Goal: Find specific page/section: Find specific page/section

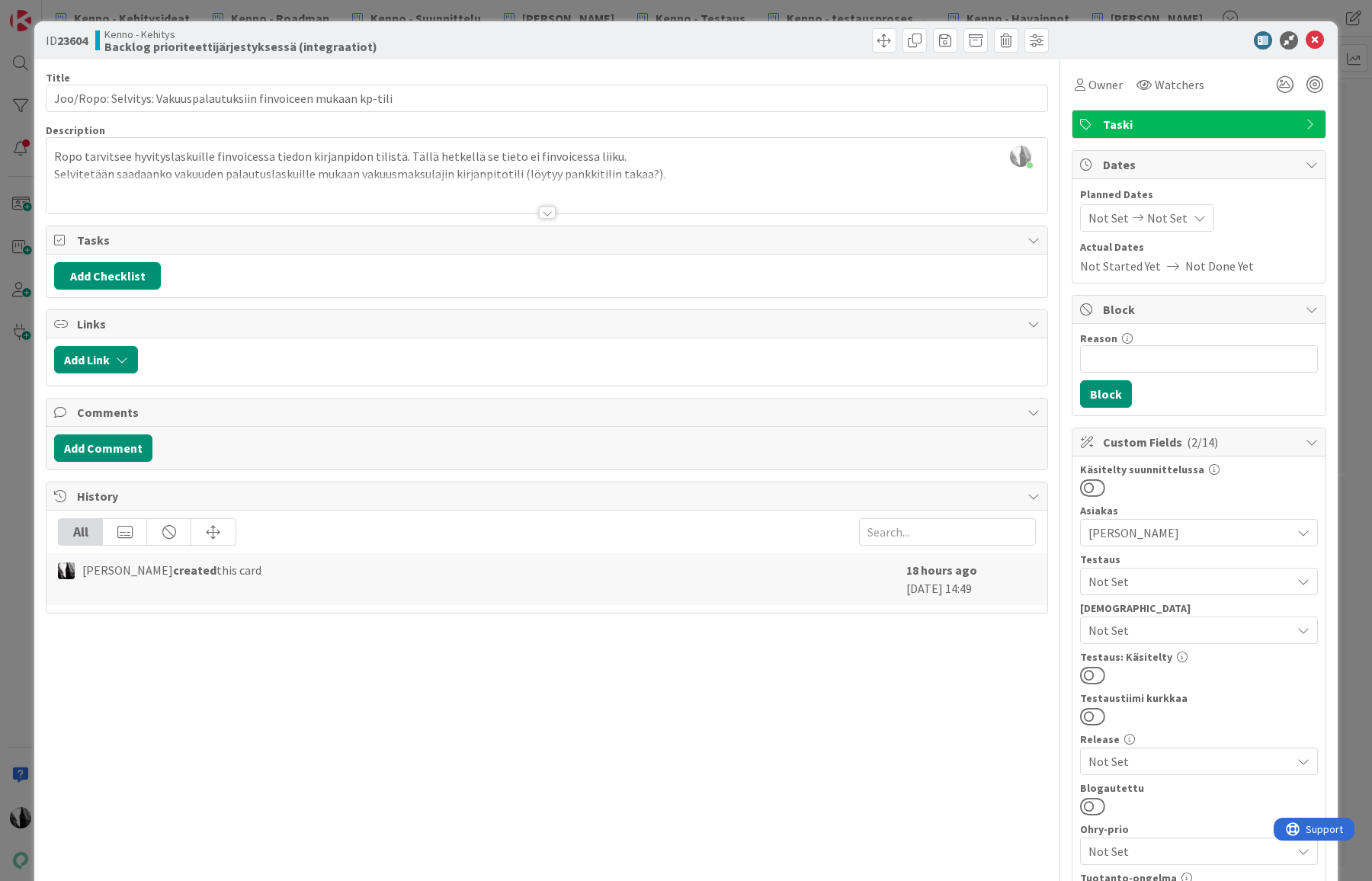
click at [636, 47] on div at bounding box center [799, 40] width 497 height 24
drag, startPoint x: 1315, startPoint y: 41, endPoint x: 797, endPoint y: 73, distance: 519.0
click at [1303, 41] on div at bounding box center [1191, 41] width 270 height 19
click at [1315, 37] on icon at bounding box center [1315, 41] width 19 height 19
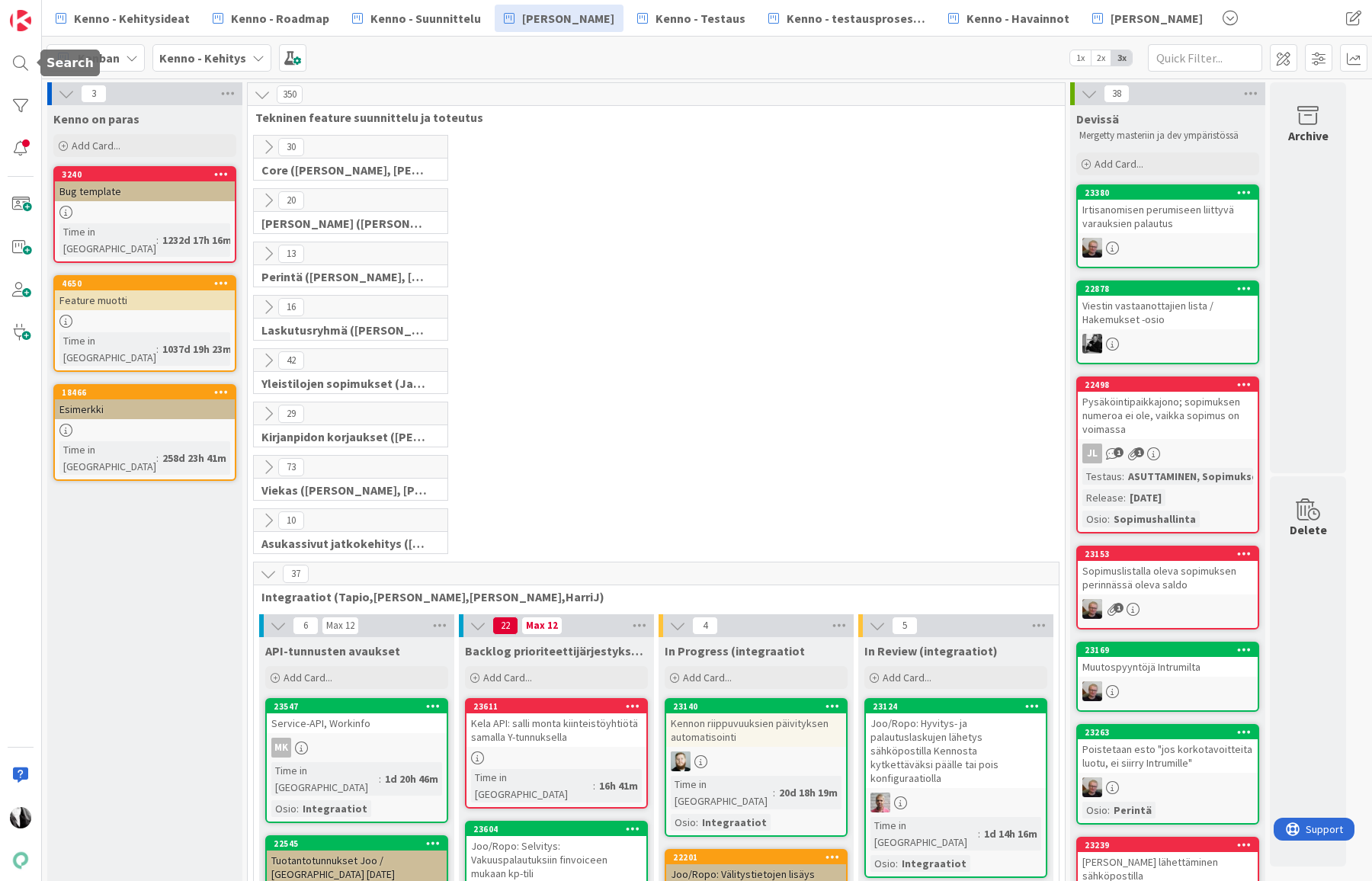
drag, startPoint x: 21, startPoint y: 65, endPoint x: 86, endPoint y: 62, distance: 65.1
click at [21, 65] on div at bounding box center [20, 63] width 31 height 31
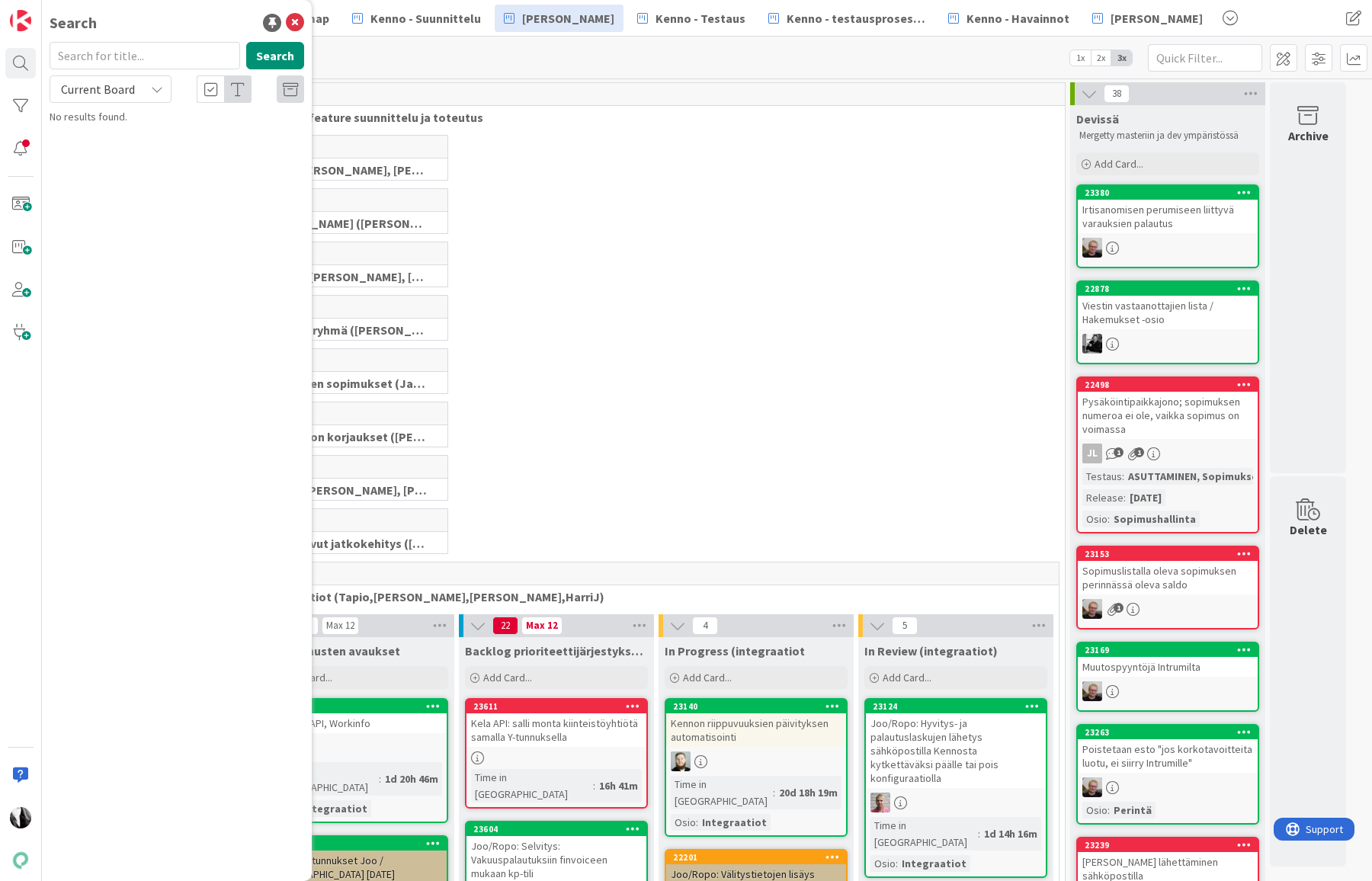
click at [166, 55] on input "text" at bounding box center [145, 56] width 191 height 28
type input "toimijat"
click at [151, 88] on icon at bounding box center [157, 89] width 12 height 12
click at [106, 152] on span "All Boards" at bounding box center [137, 152] width 158 height 23
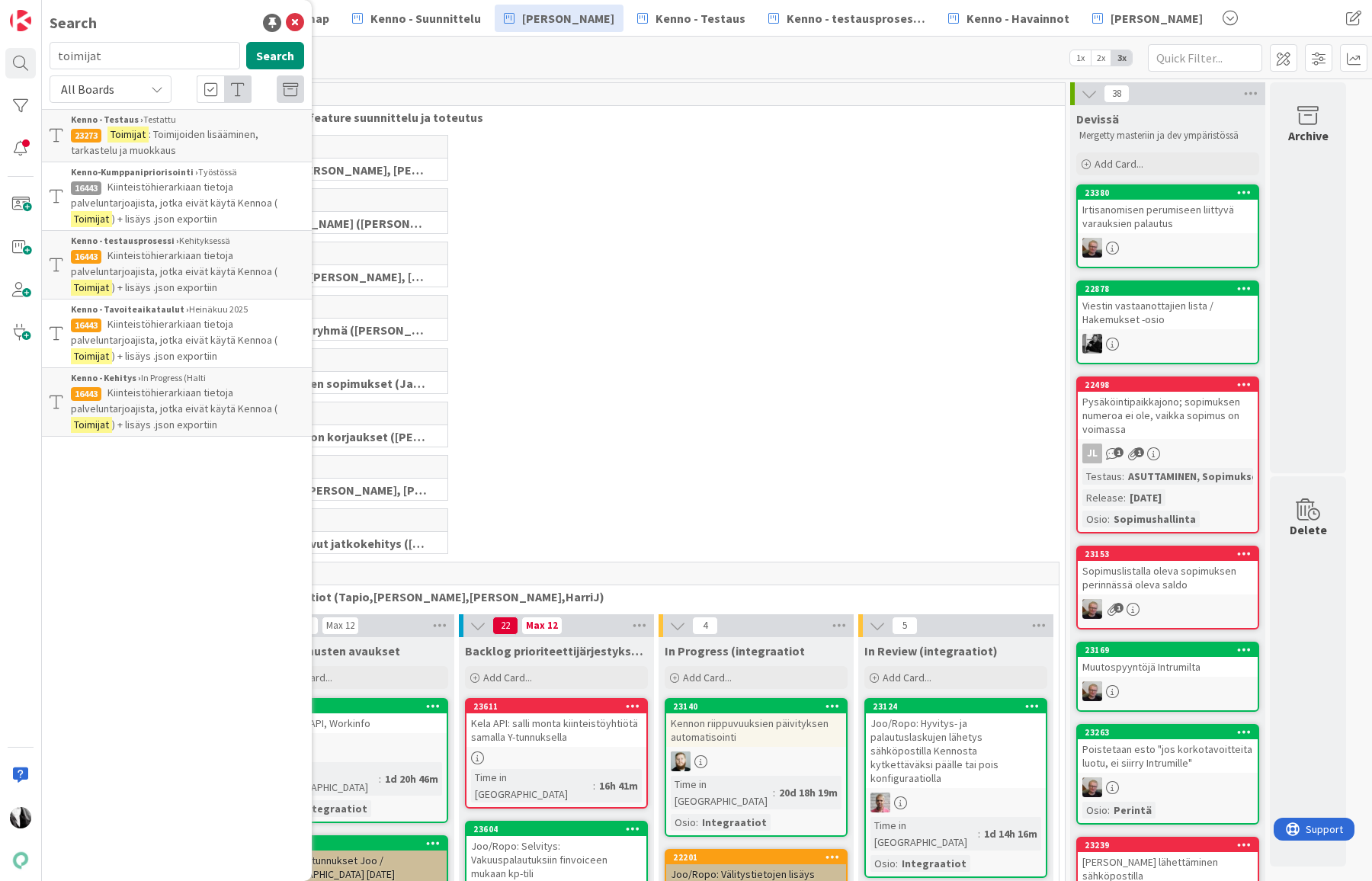
click at [204, 137] on span ": Toimijoiden lisääminen, tarkastelu ja muokkaus" at bounding box center [165, 142] width 187 height 30
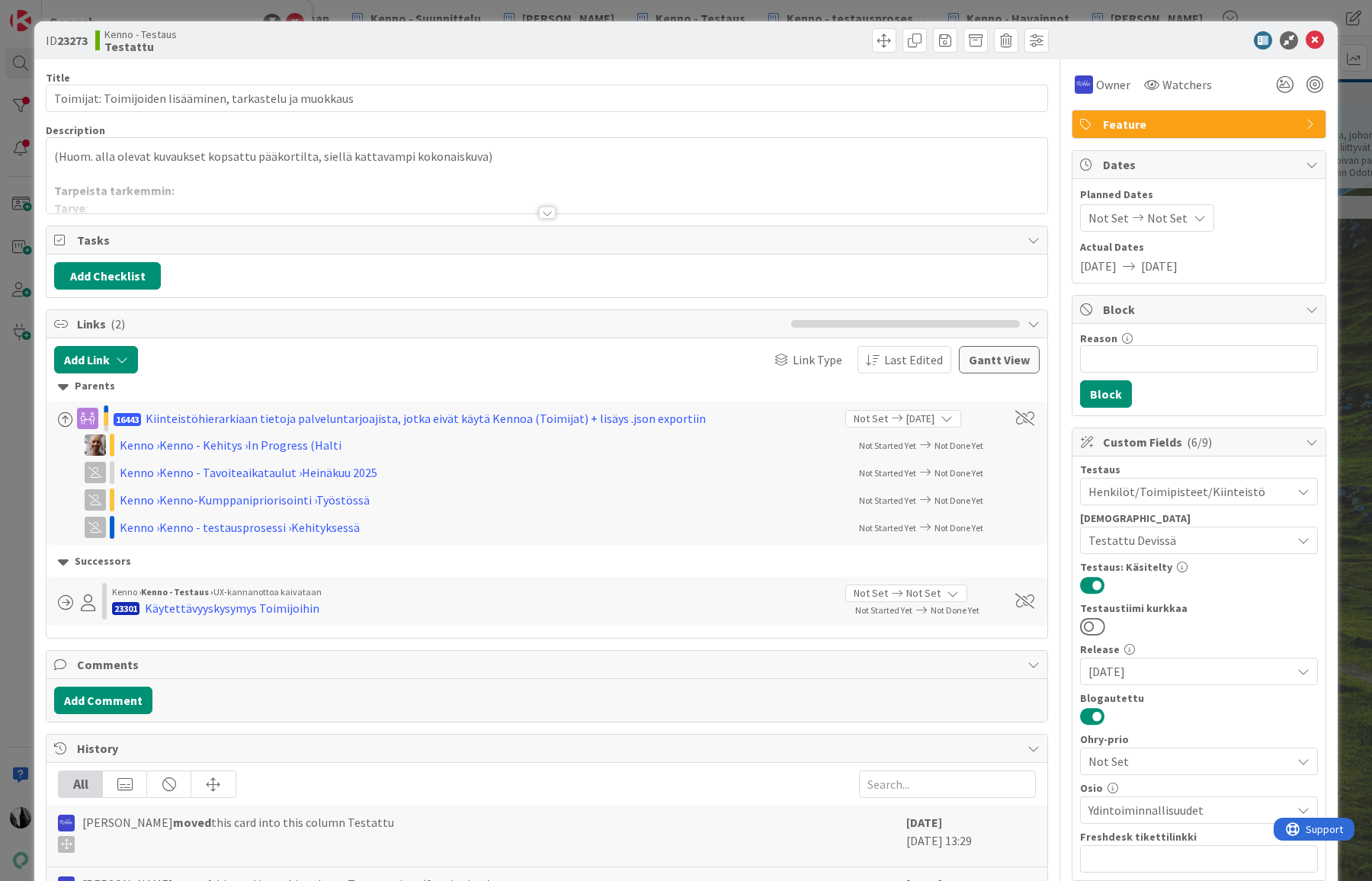
click at [549, 213] on div at bounding box center [548, 212] width 17 height 12
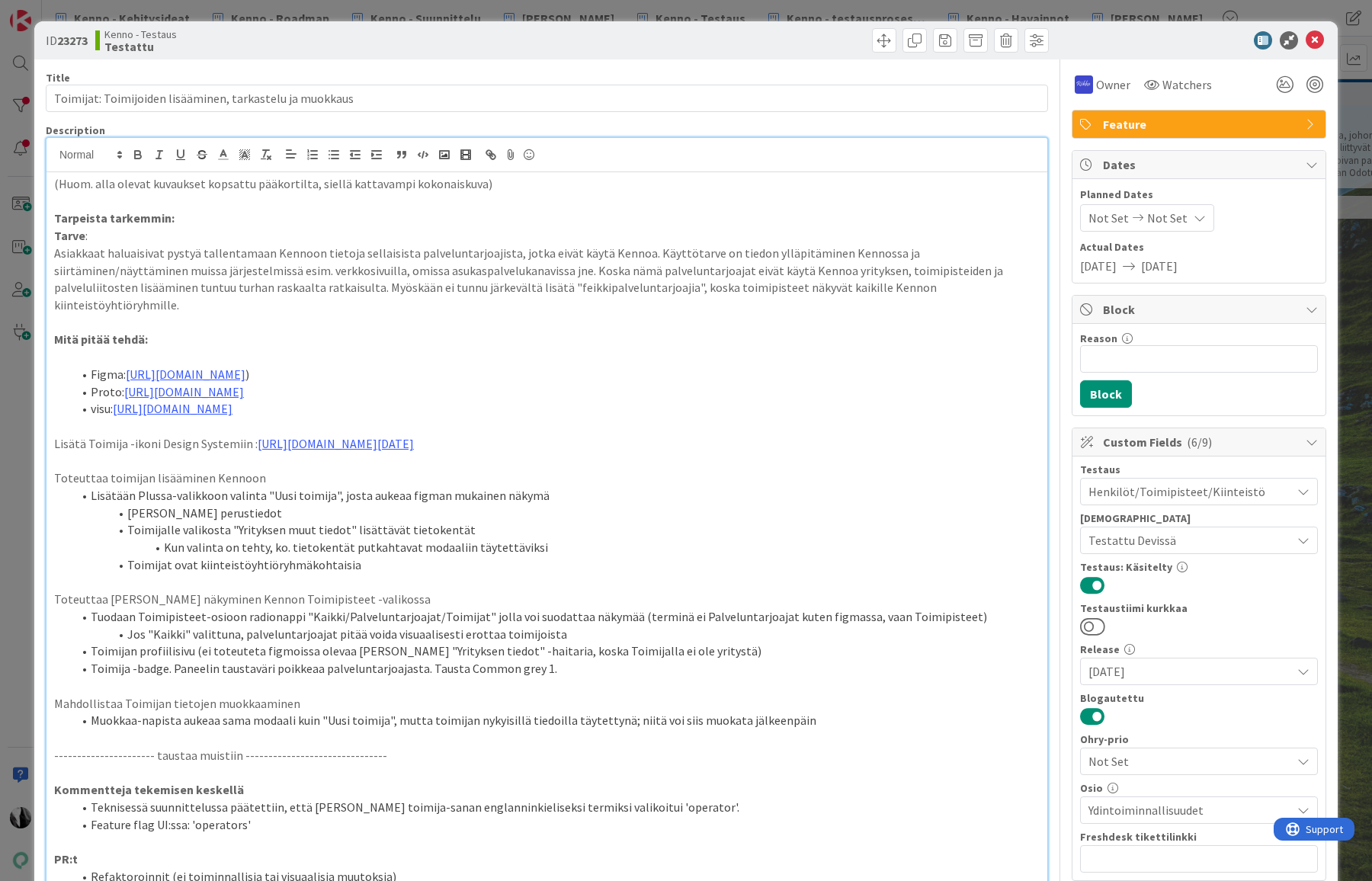
click at [1174, 44] on div at bounding box center [1191, 41] width 270 height 19
click at [1320, 37] on icon at bounding box center [1315, 41] width 19 height 19
